Goal: Transaction & Acquisition: Purchase product/service

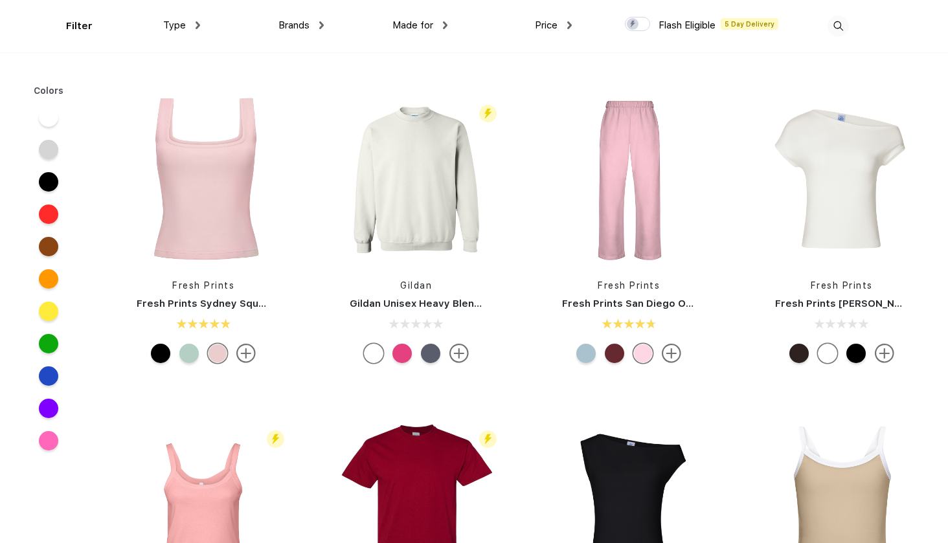
scroll to position [311, 0]
click at [188, 356] on div at bounding box center [188, 352] width 19 height 19
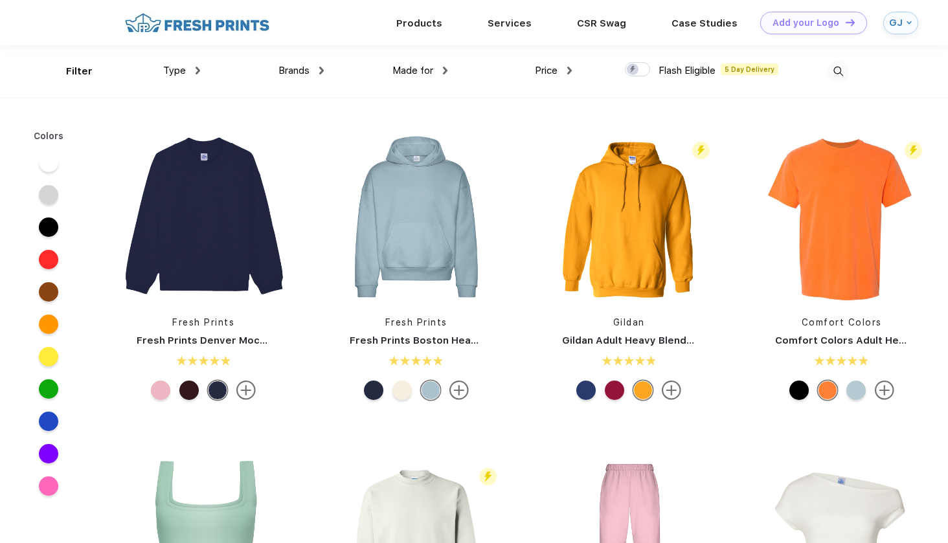
scroll to position [0, 0]
click at [223, 20] on img at bounding box center [197, 23] width 152 height 23
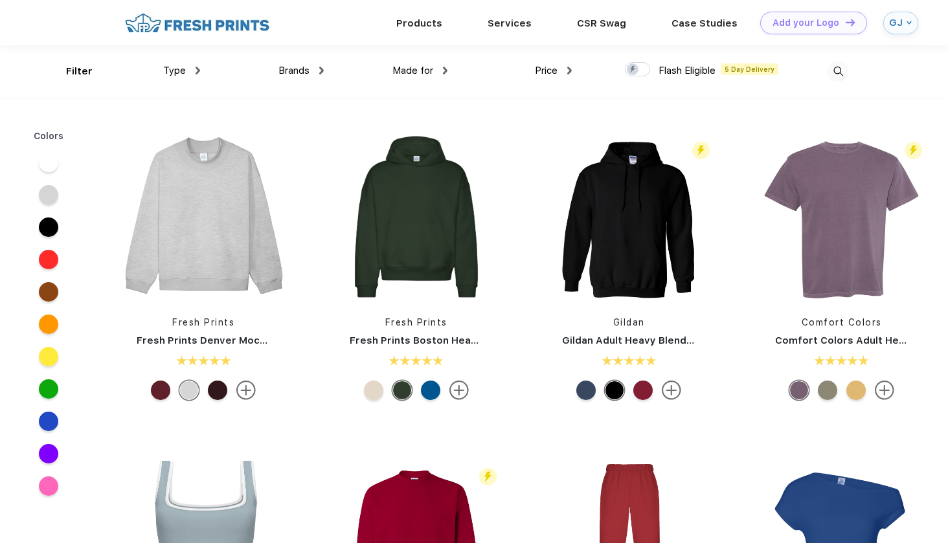
scroll to position [1, 0]
click at [186, 72] on div "Type" at bounding box center [181, 70] width 37 height 15
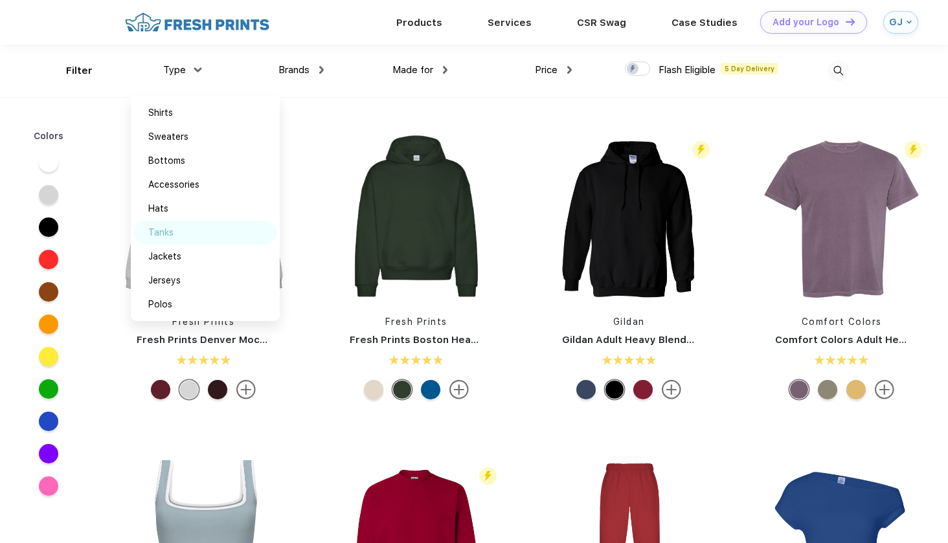
scroll to position [93, 0]
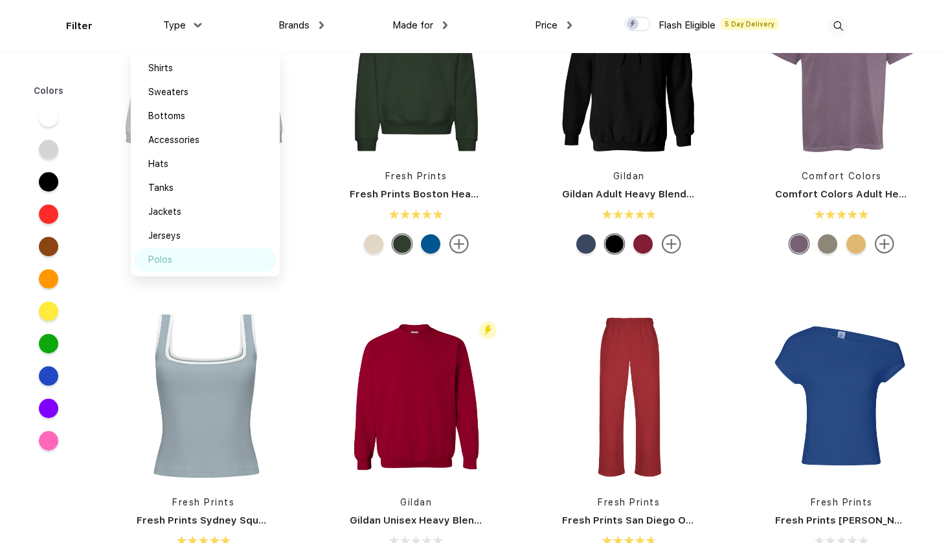
click at [174, 255] on div "Polos" at bounding box center [205, 260] width 143 height 24
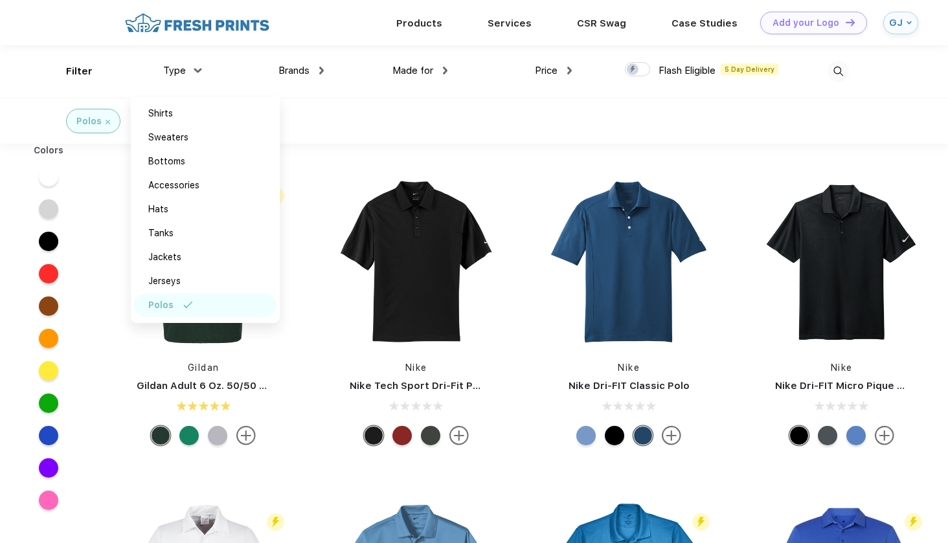
click at [330, 114] on div "Polos" at bounding box center [474, 121] width 948 height 46
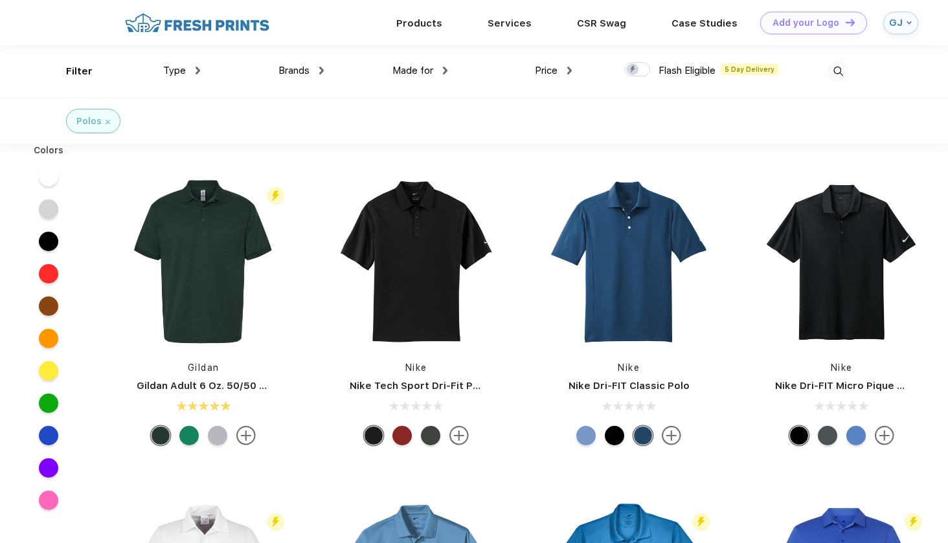
click at [187, 67] on div "Type" at bounding box center [181, 70] width 37 height 15
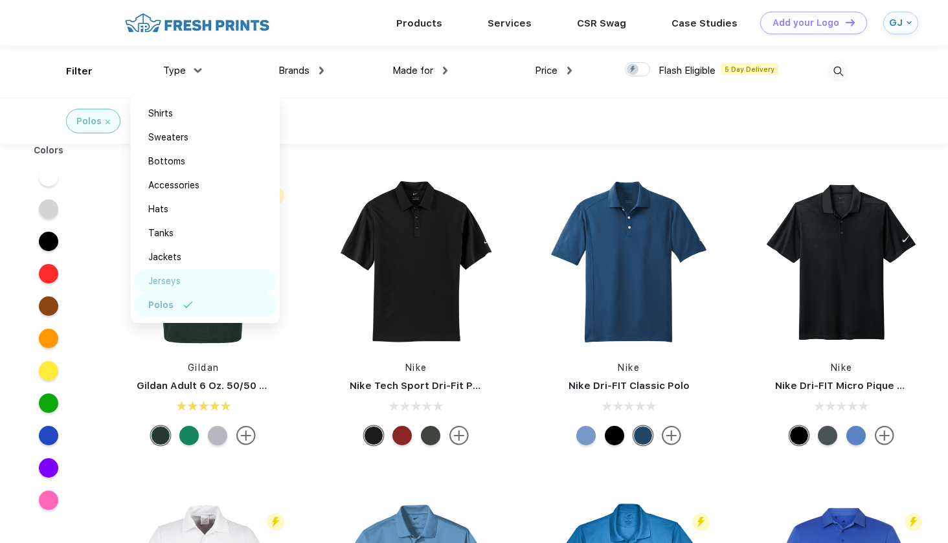
click at [168, 288] on div "Jerseys" at bounding box center [205, 281] width 143 height 24
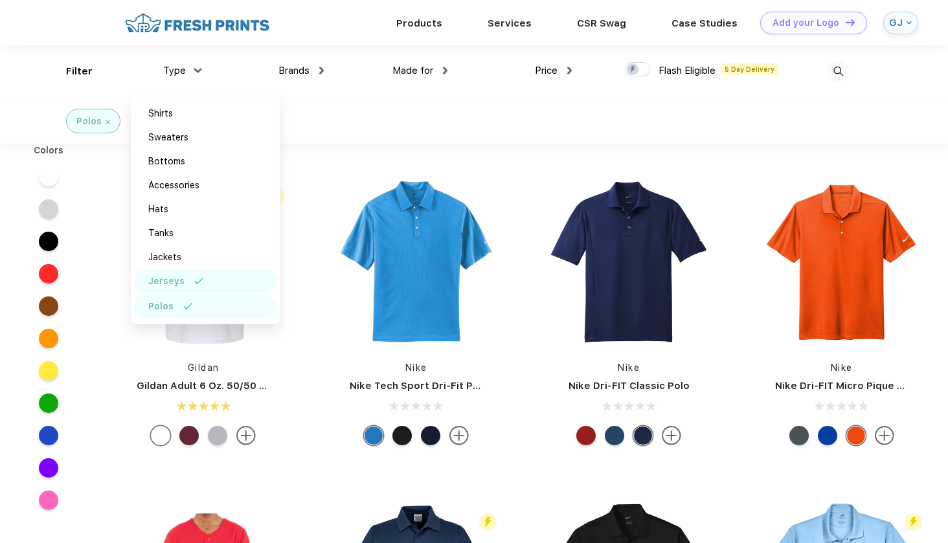
click at [384, 123] on div "Polos Jerseys" at bounding box center [474, 121] width 948 height 46
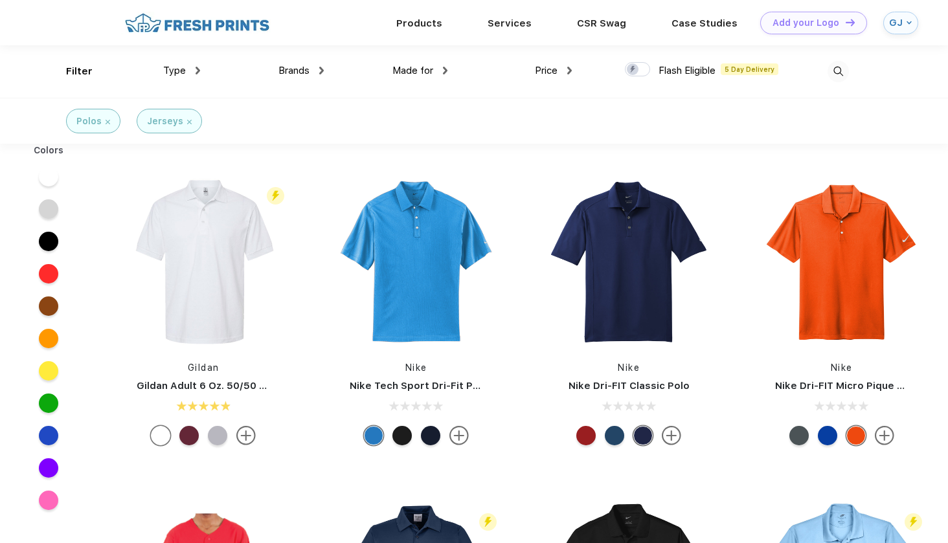
click at [109, 120] on img at bounding box center [108, 122] width 5 height 5
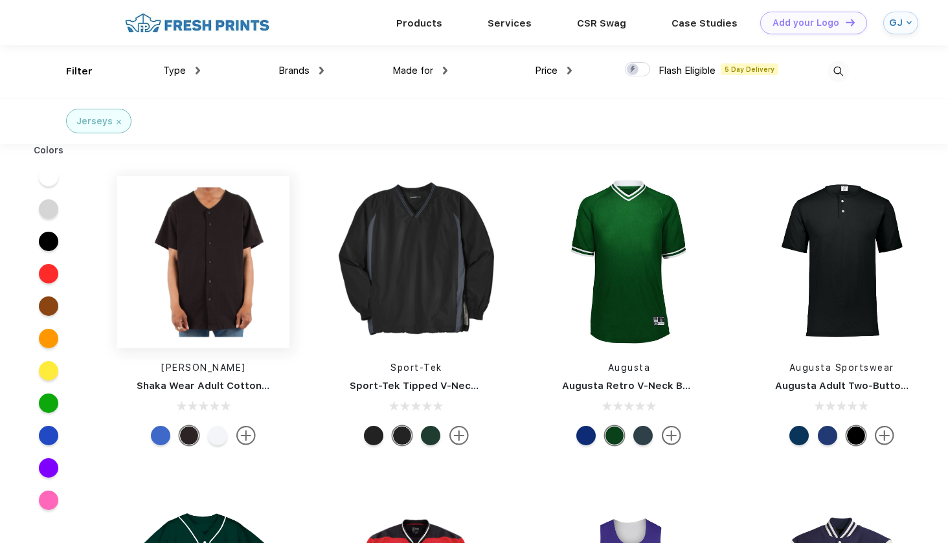
click at [206, 259] on img at bounding box center [203, 262] width 172 height 172
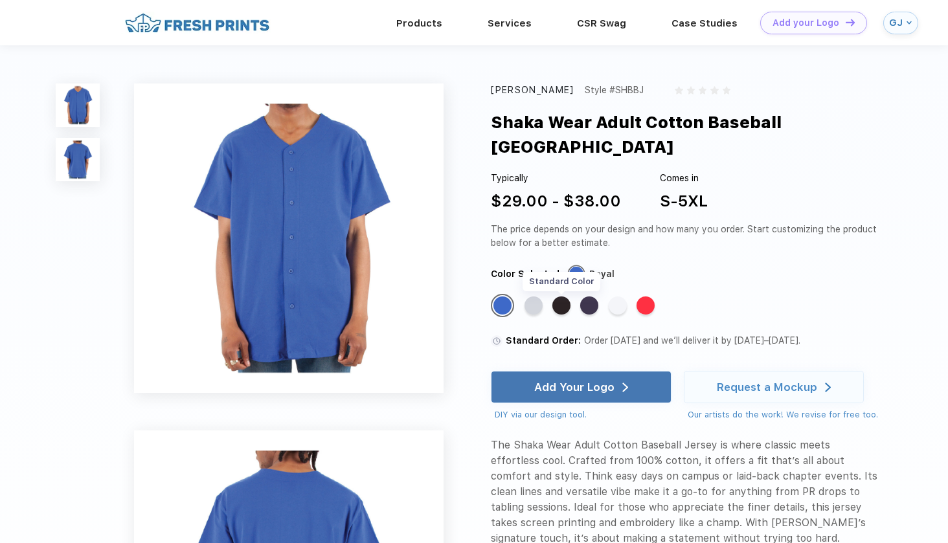
click at [563, 297] on div "Standard Color" at bounding box center [562, 306] width 18 height 18
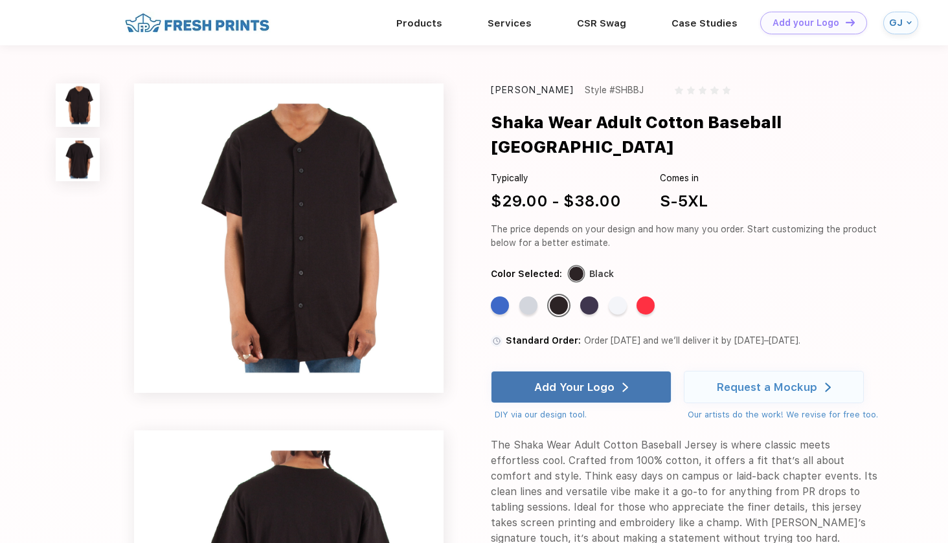
click at [83, 161] on img at bounding box center [77, 159] width 43 height 43
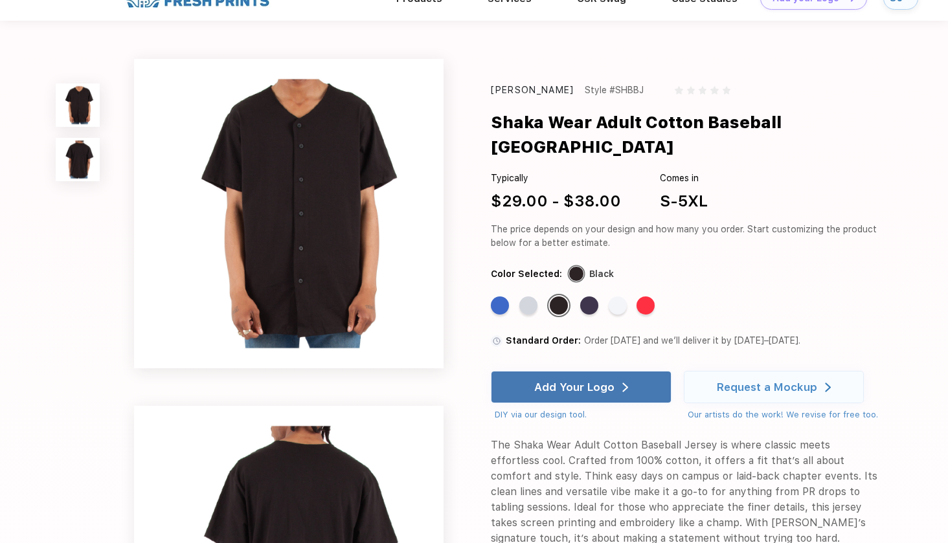
scroll to position [297, 0]
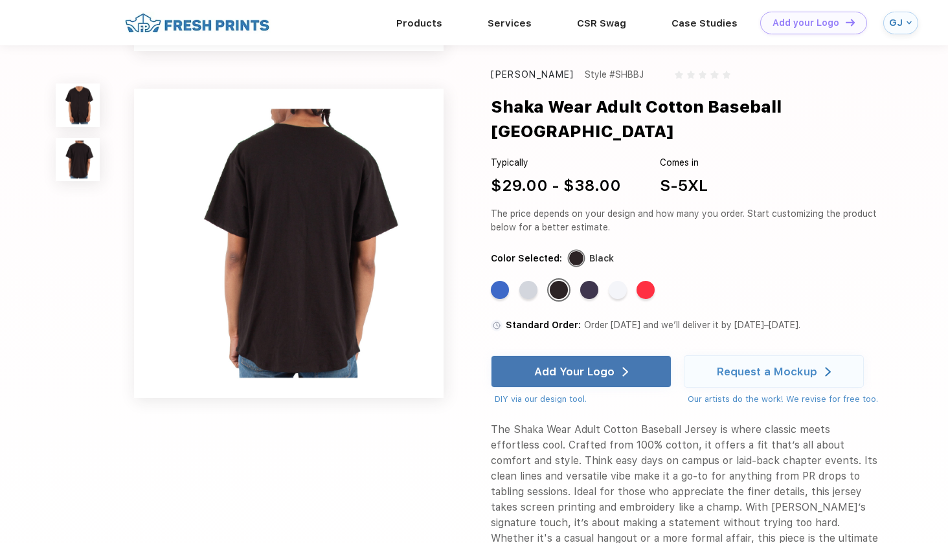
click at [67, 94] on img at bounding box center [77, 105] width 43 height 43
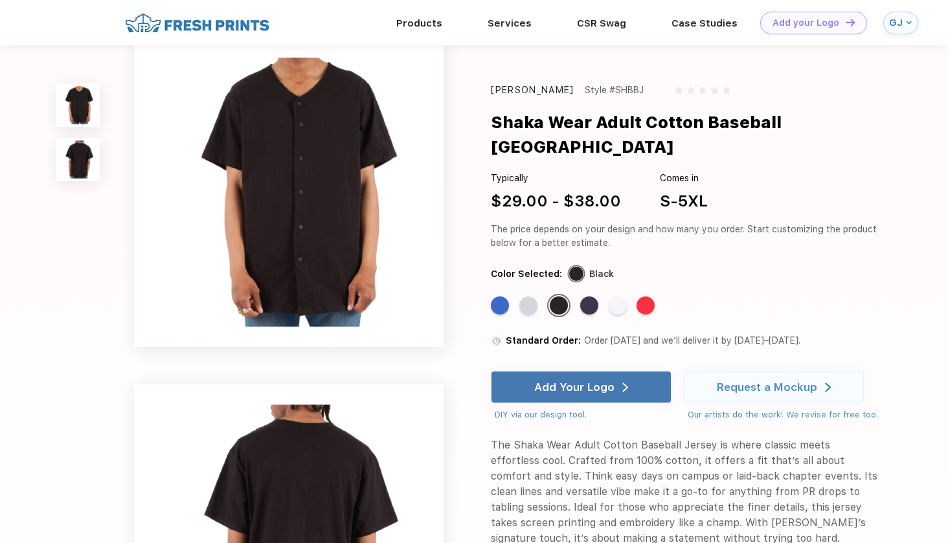
scroll to position [0, 0]
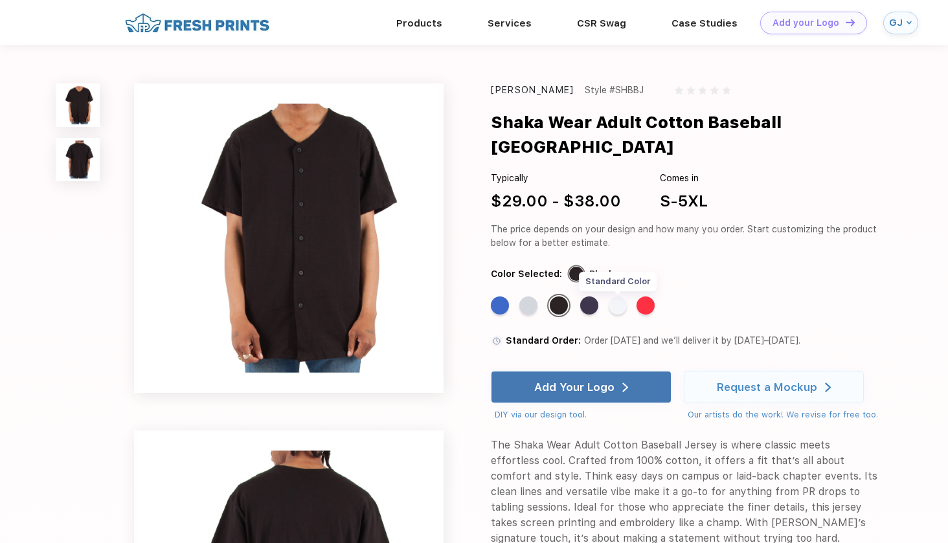
click at [617, 297] on div "Standard Color" at bounding box center [618, 306] width 18 height 18
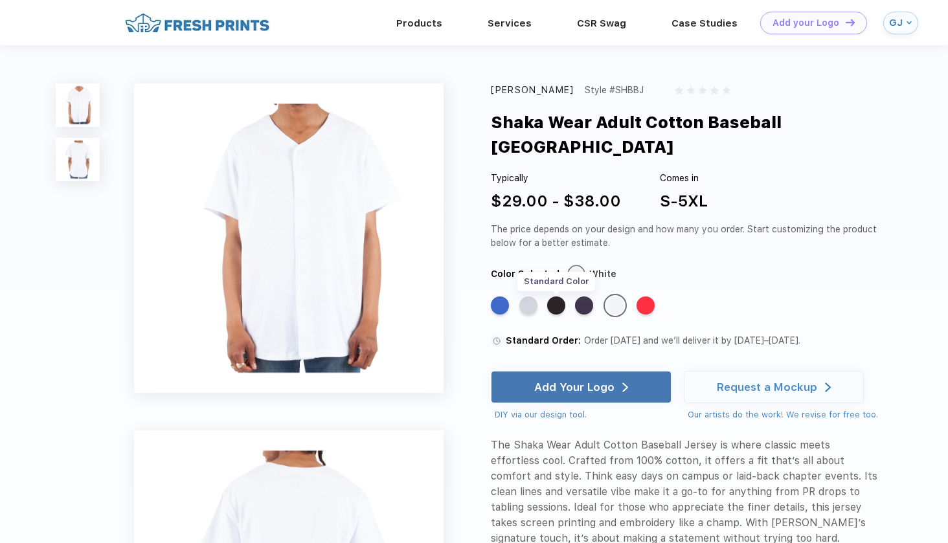
click at [562, 297] on div "Standard Color" at bounding box center [556, 306] width 18 height 18
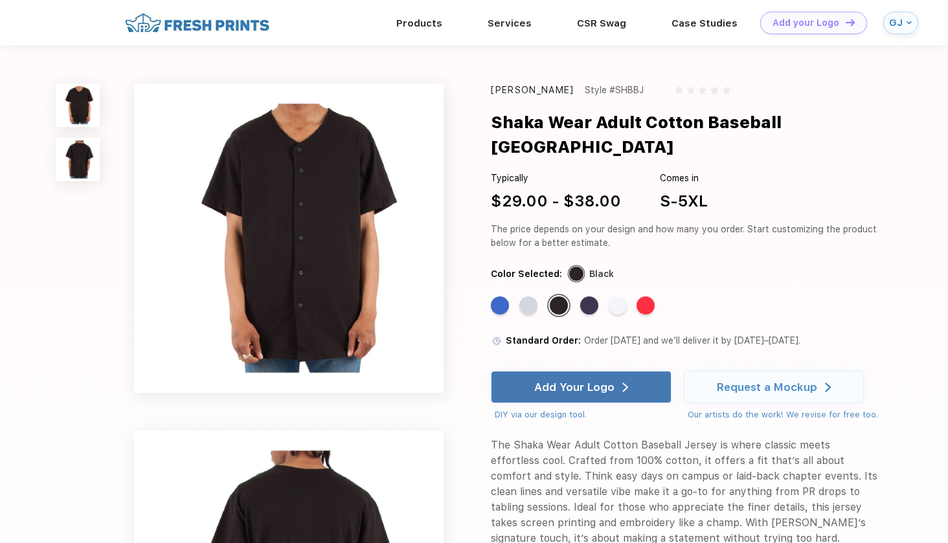
click at [675, 90] on div at bounding box center [681, 91] width 12 height 14
